Goal: Communication & Community: Answer question/provide support

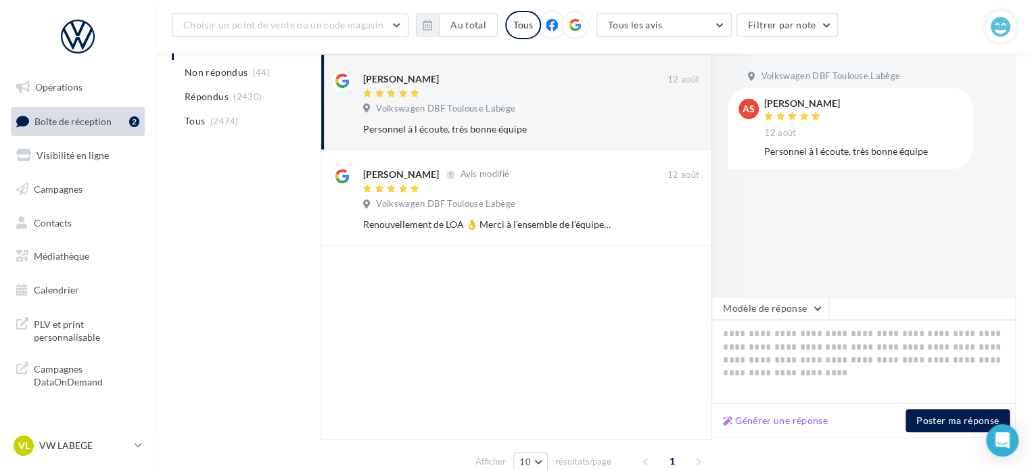
scroll to position [203, 0]
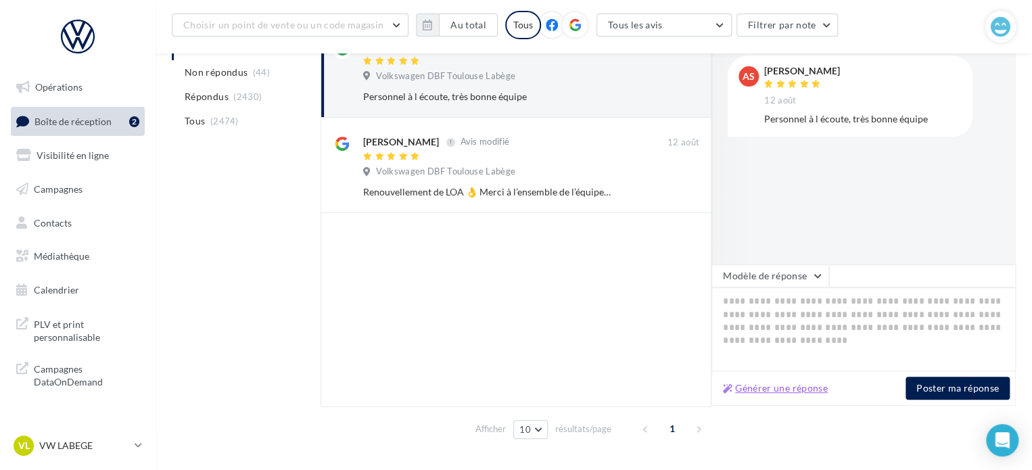
click at [766, 396] on button "Générer une réponse" at bounding box center [775, 388] width 116 height 16
type textarea "**********"
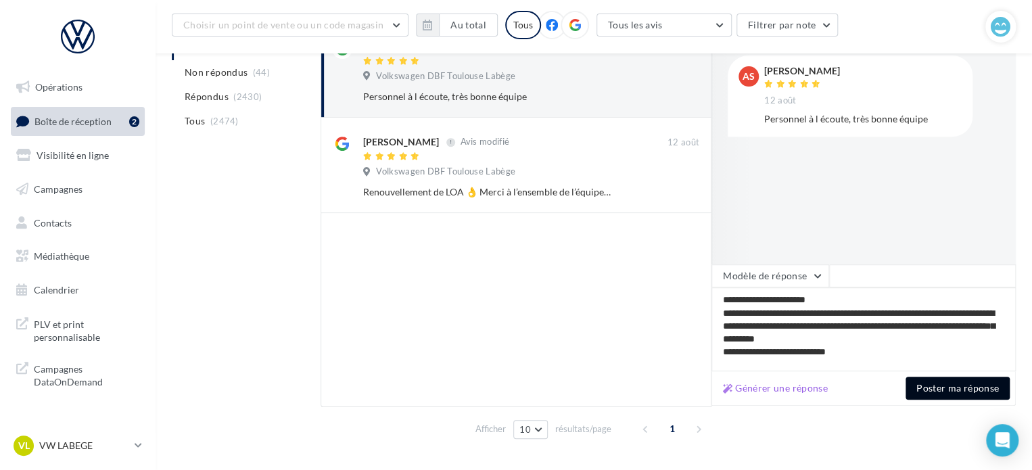
click at [927, 388] on button "Poster ma réponse" at bounding box center [957, 388] width 104 height 23
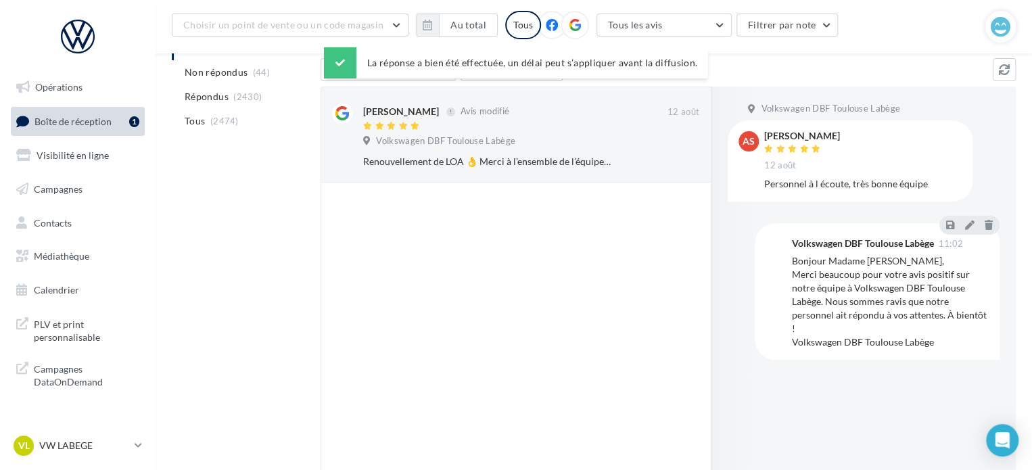
scroll to position [68, 0]
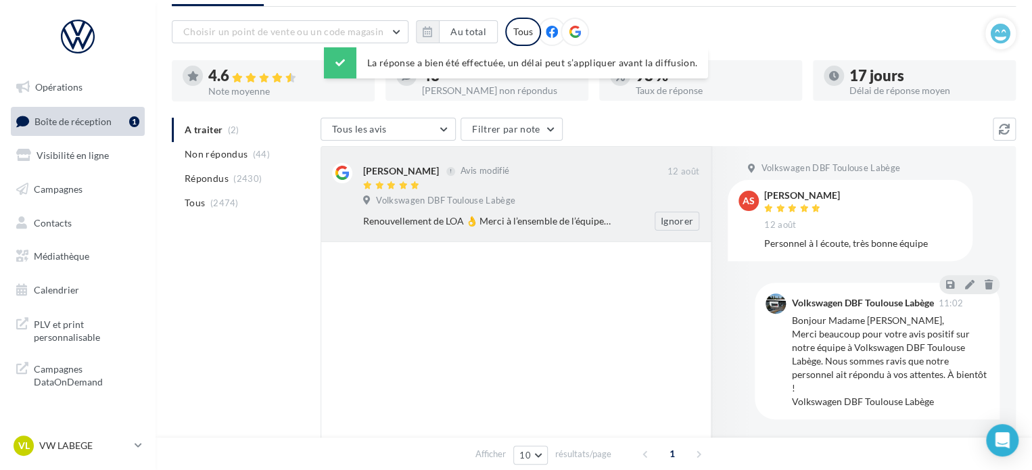
click at [492, 208] on div "Volkswagen DBF Toulouse Labège" at bounding box center [531, 202] width 336 height 15
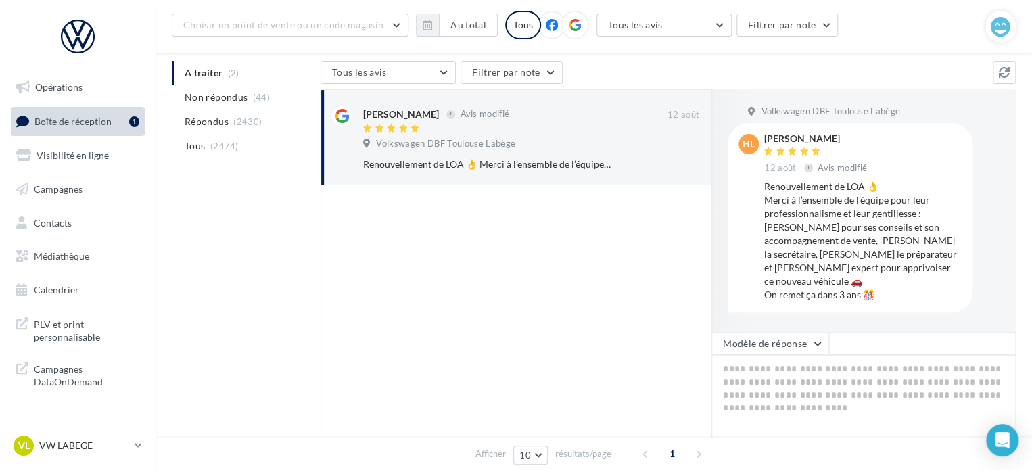
scroll to position [203, 0]
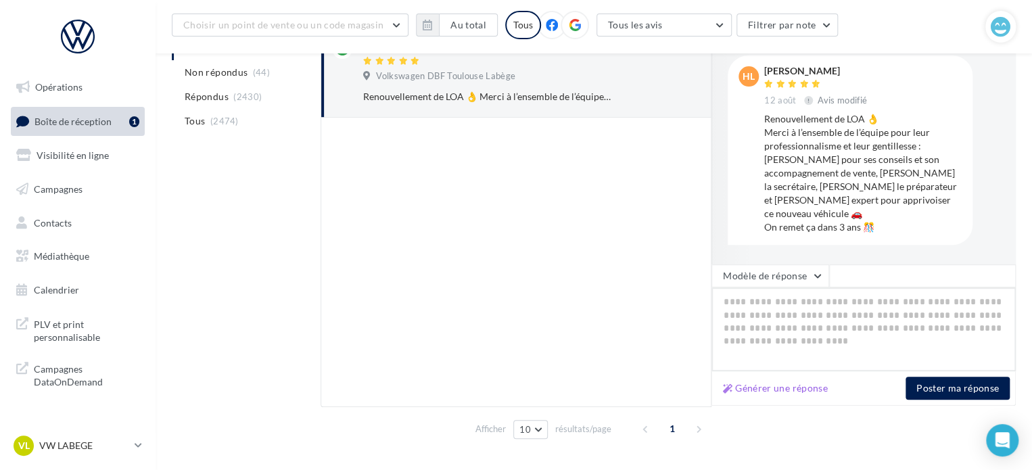
click at [784, 323] on textarea at bounding box center [863, 329] width 304 height 84
click at [760, 387] on button "Générer une réponse" at bounding box center [775, 388] width 116 height 16
type textarea "**********"
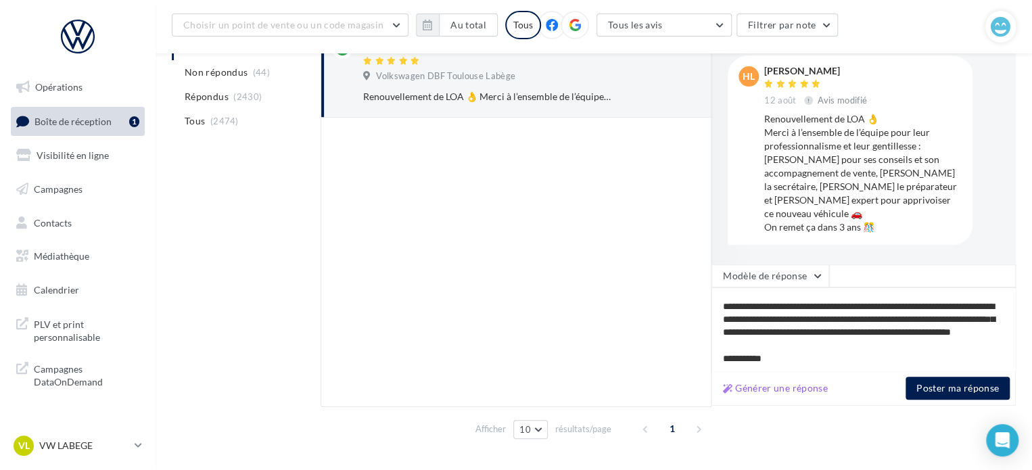
scroll to position [32, 0]
click at [947, 393] on button "Poster ma réponse" at bounding box center [957, 388] width 104 height 23
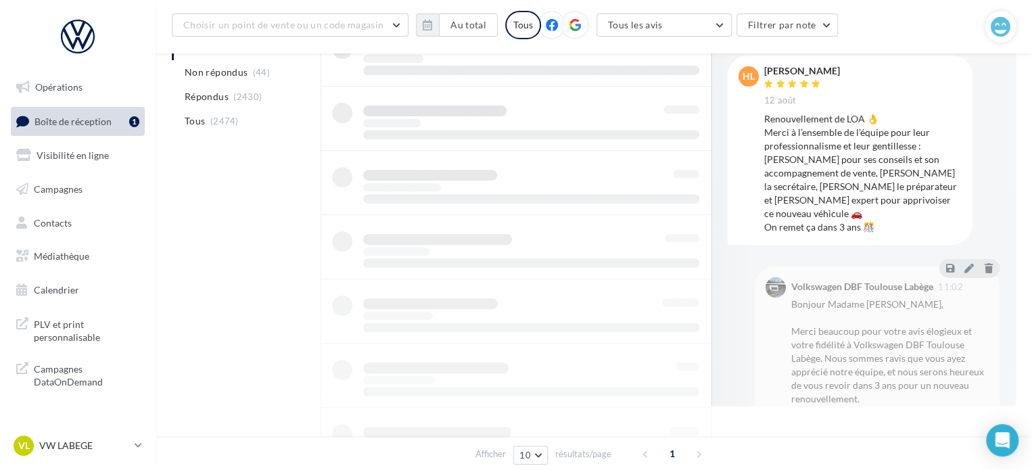
scroll to position [104, 0]
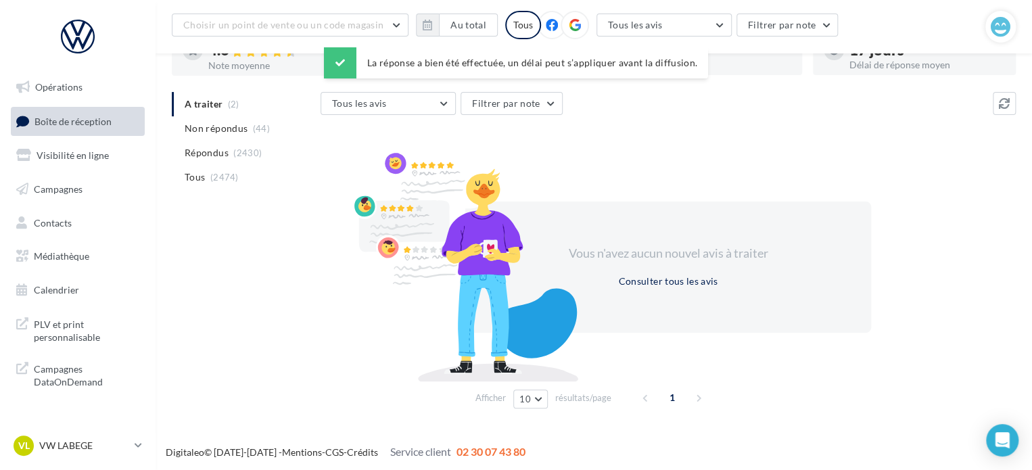
click at [91, 113] on link "Boîte de réception" at bounding box center [77, 121] width 139 height 29
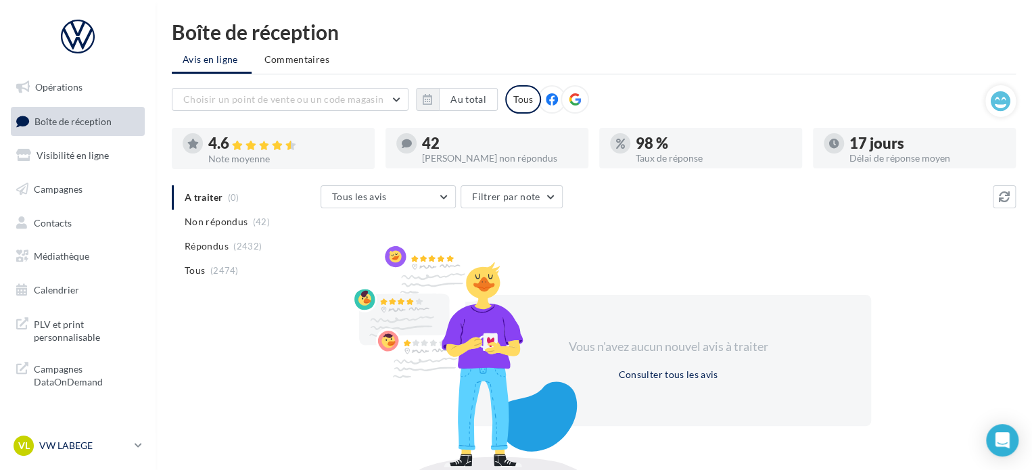
click at [74, 446] on p "VW LABEGE" at bounding box center [84, 446] width 90 height 14
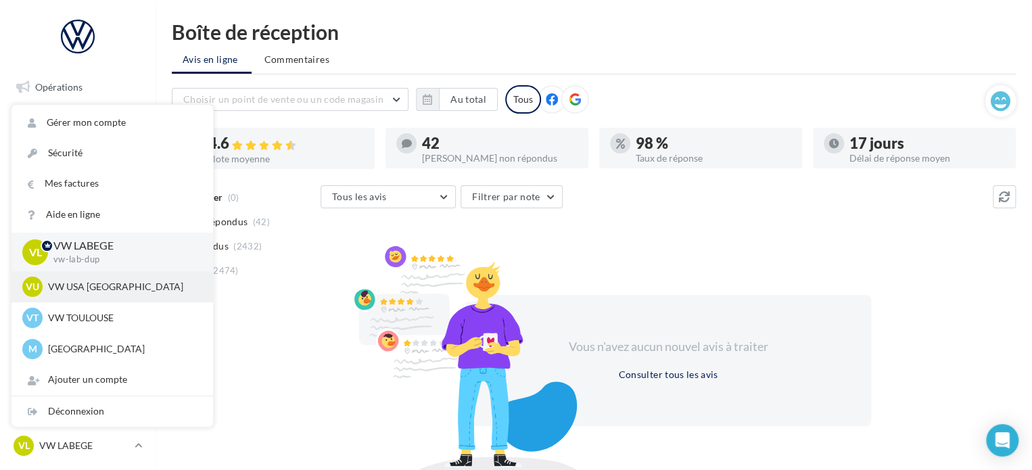
click at [89, 291] on p "VW USA [GEOGRAPHIC_DATA]" at bounding box center [122, 287] width 149 height 14
